Goal: Check status

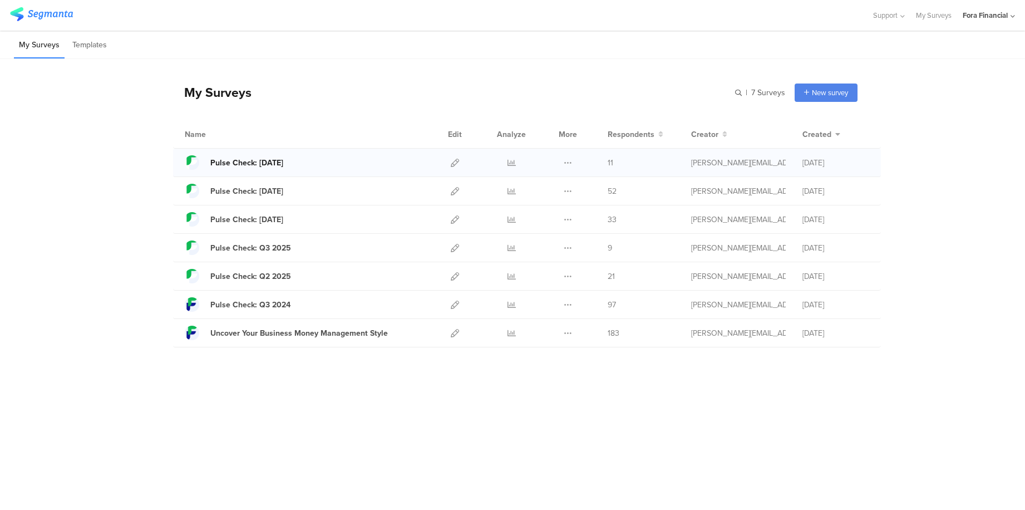
click at [281, 165] on div "Pulse Check: [DATE]" at bounding box center [246, 163] width 73 height 12
click at [514, 162] on icon at bounding box center [512, 163] width 8 height 8
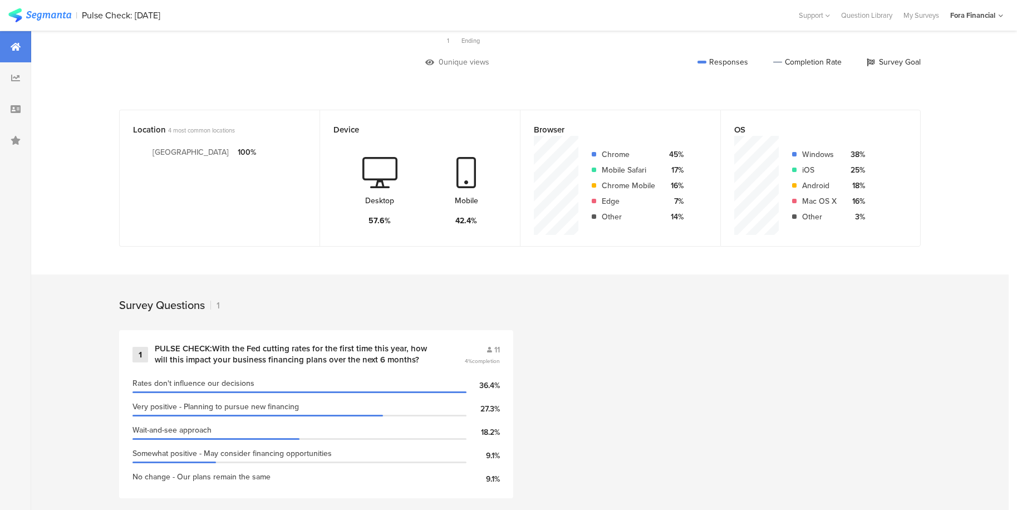
scroll to position [219, 0]
